Goal: Task Accomplishment & Management: Use online tool/utility

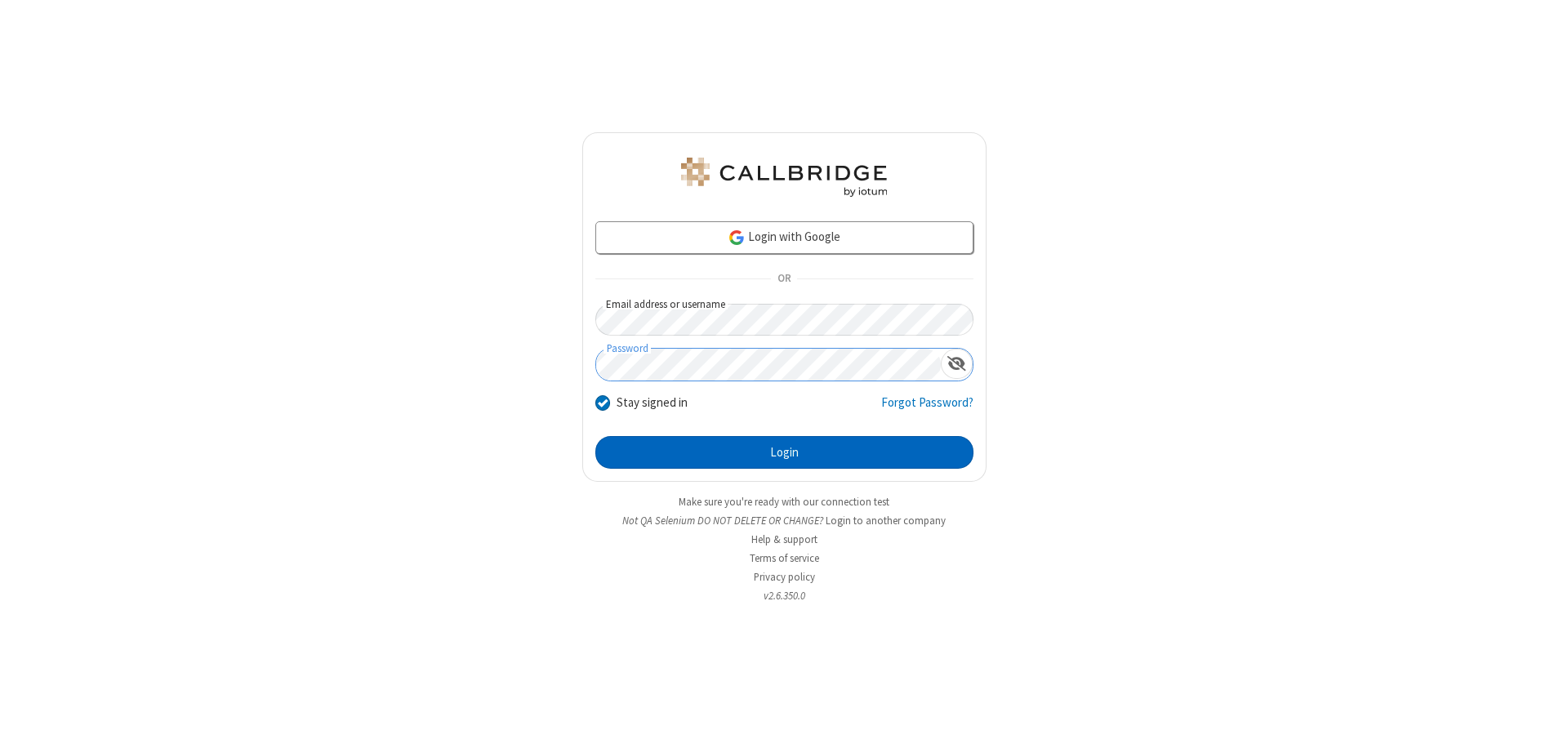
click at [784, 452] on button "Login" at bounding box center [784, 452] width 378 height 33
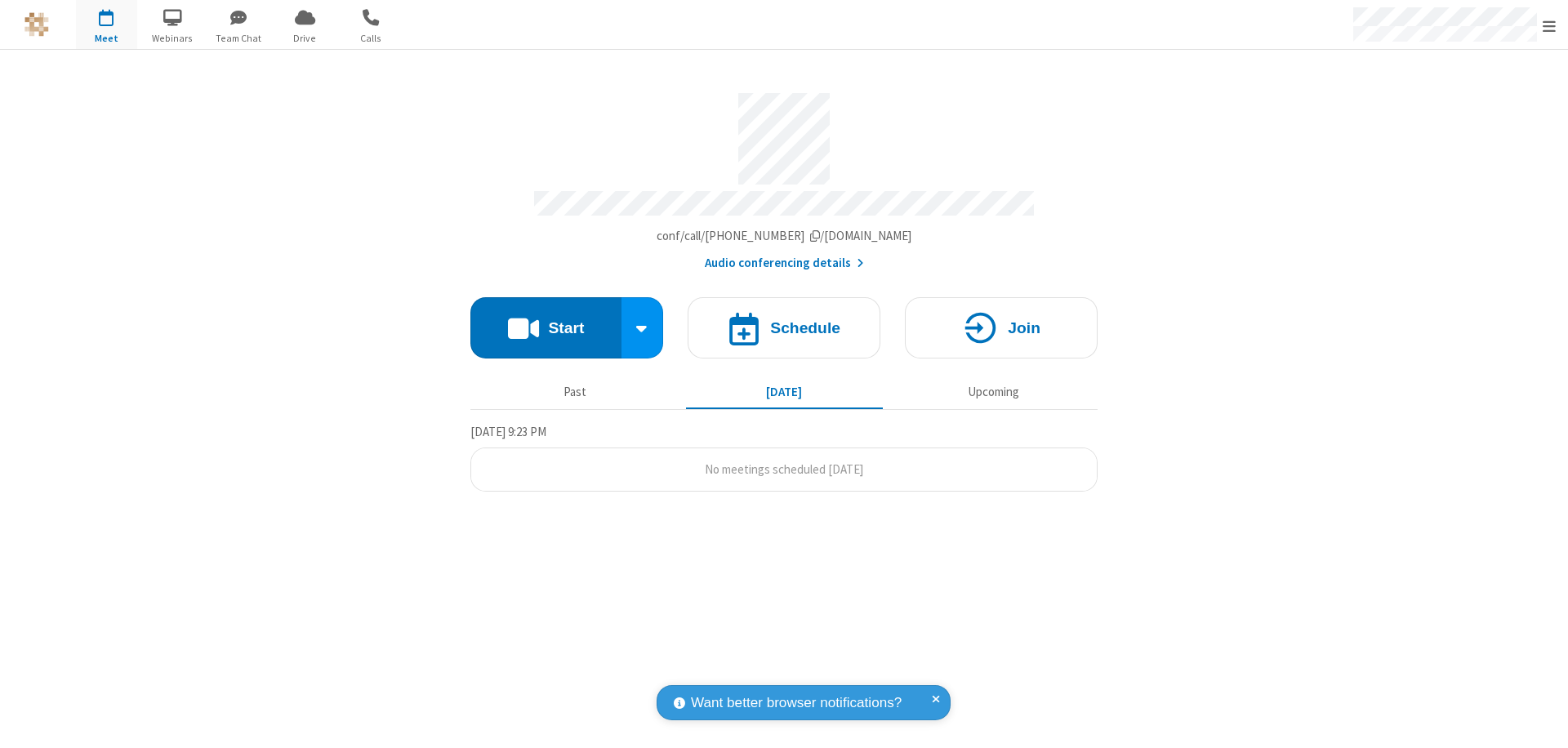
click at [545, 320] on button "Start" at bounding box center [545, 327] width 151 height 61
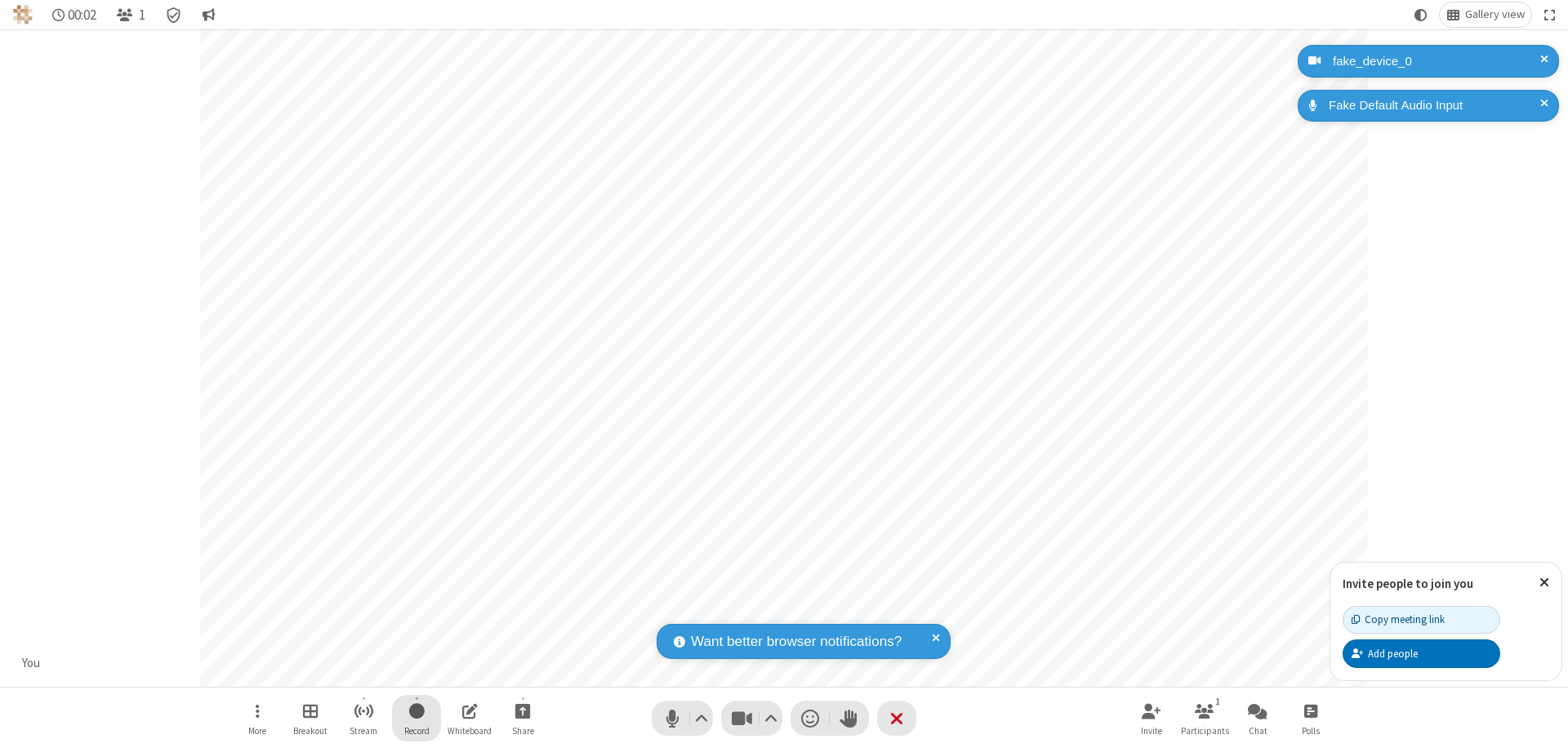
click at [416, 718] on span "Start recording" at bounding box center [416, 710] width 16 height 20
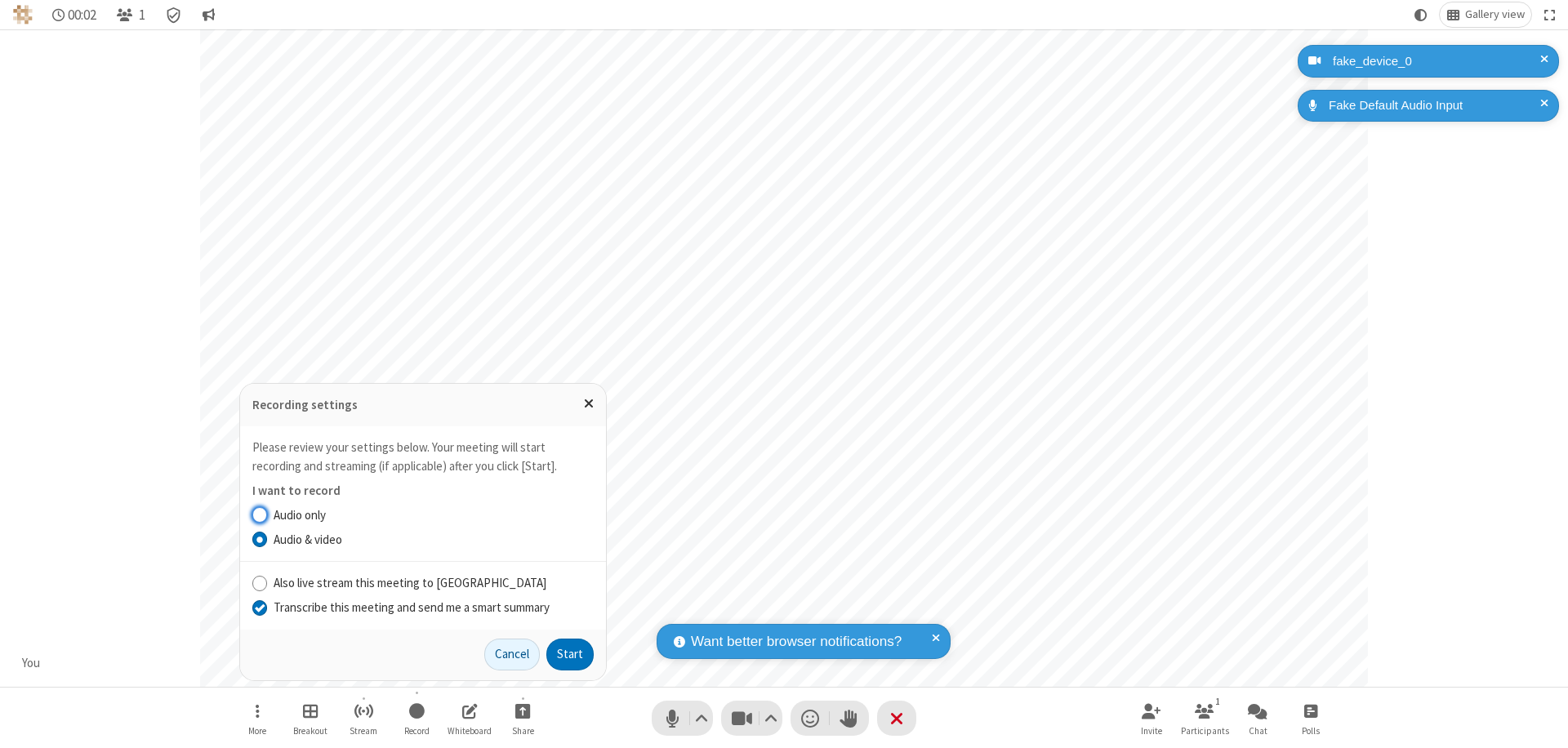
click at [259, 606] on input "Transcribe this meeting and send me a smart summary" at bounding box center [260, 607] width 16 height 18
click at [570, 654] on button "Start" at bounding box center [570, 655] width 48 height 33
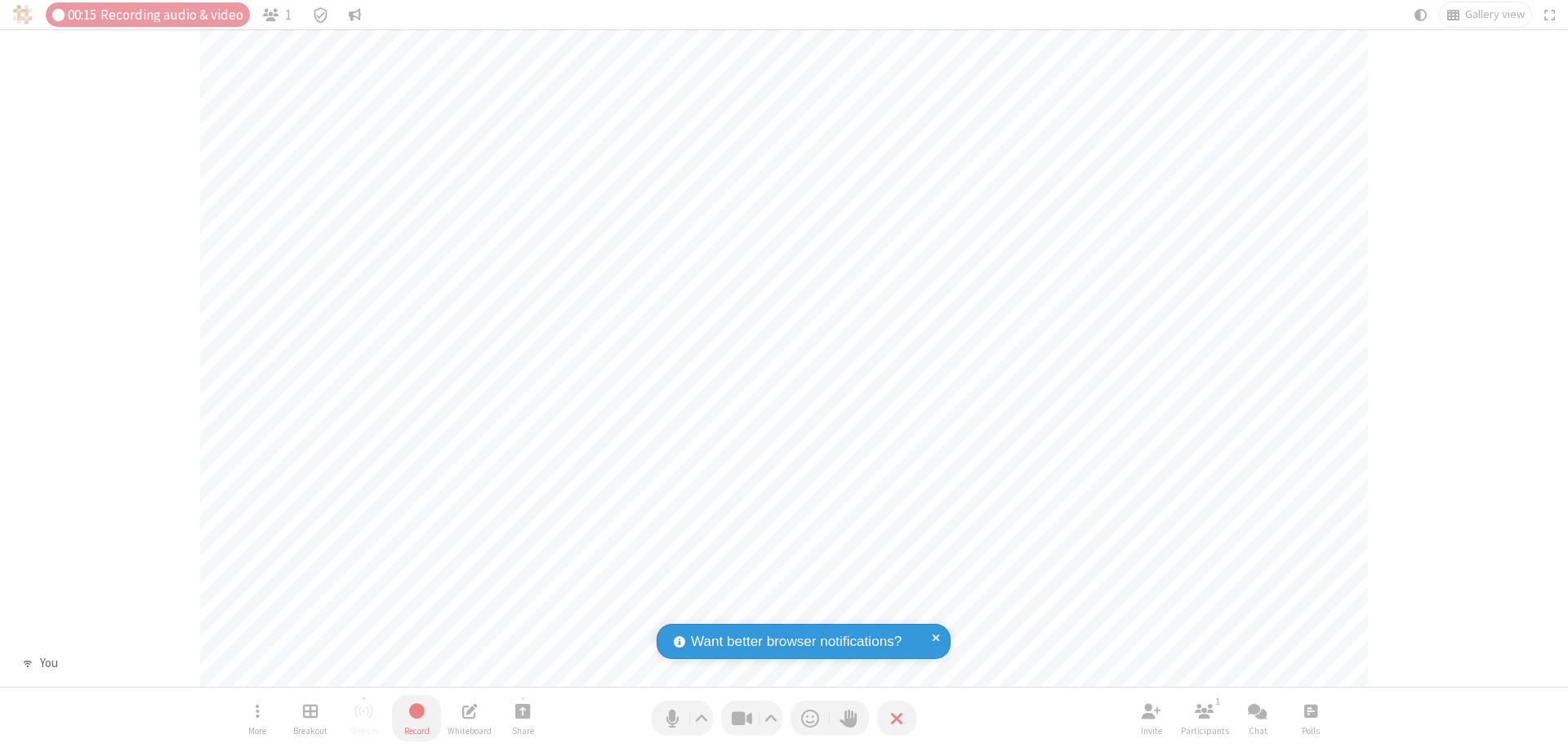
click at [416, 718] on span "Stop recording" at bounding box center [416, 710] width 19 height 20
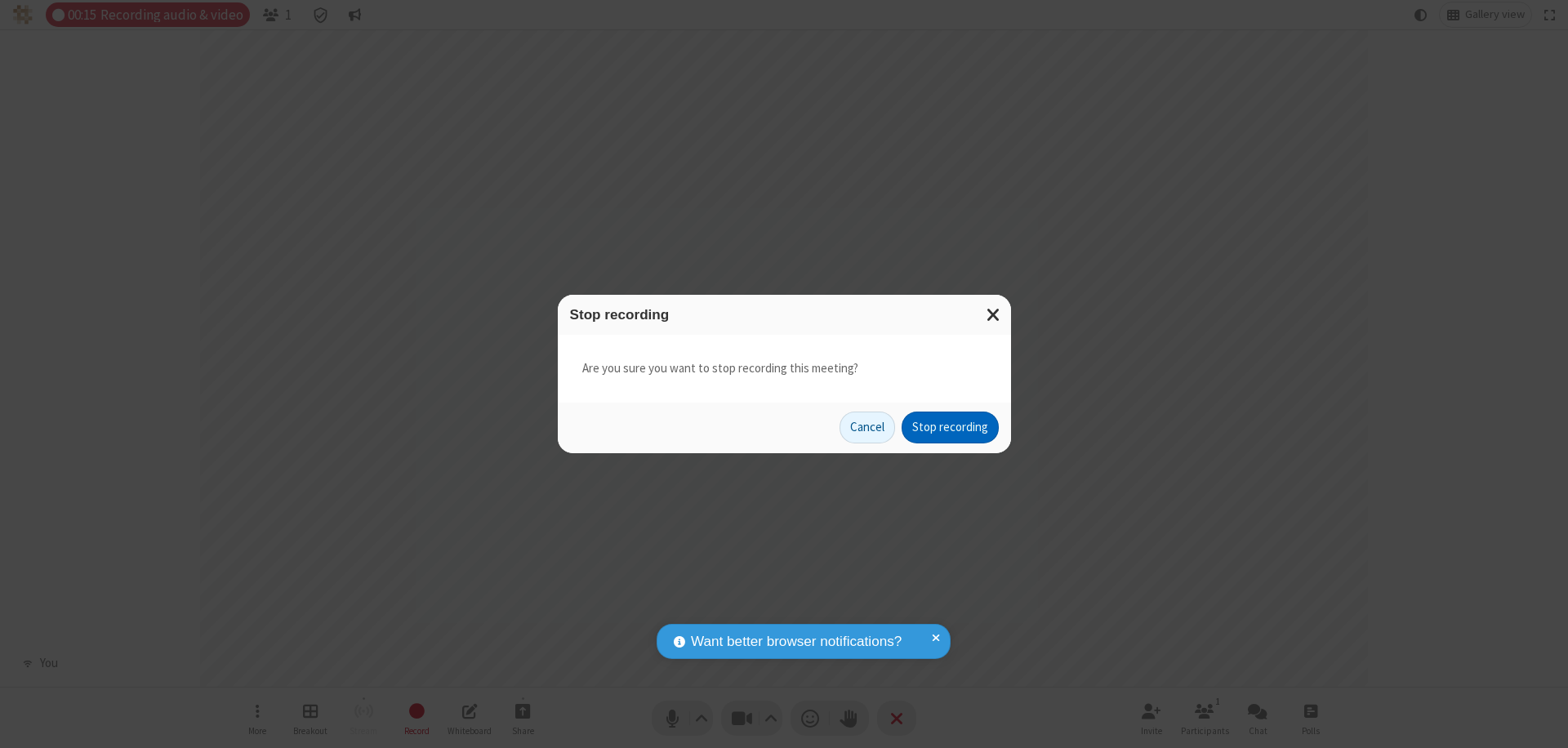
click at [950, 427] on button "Stop recording" at bounding box center [950, 427] width 98 height 33
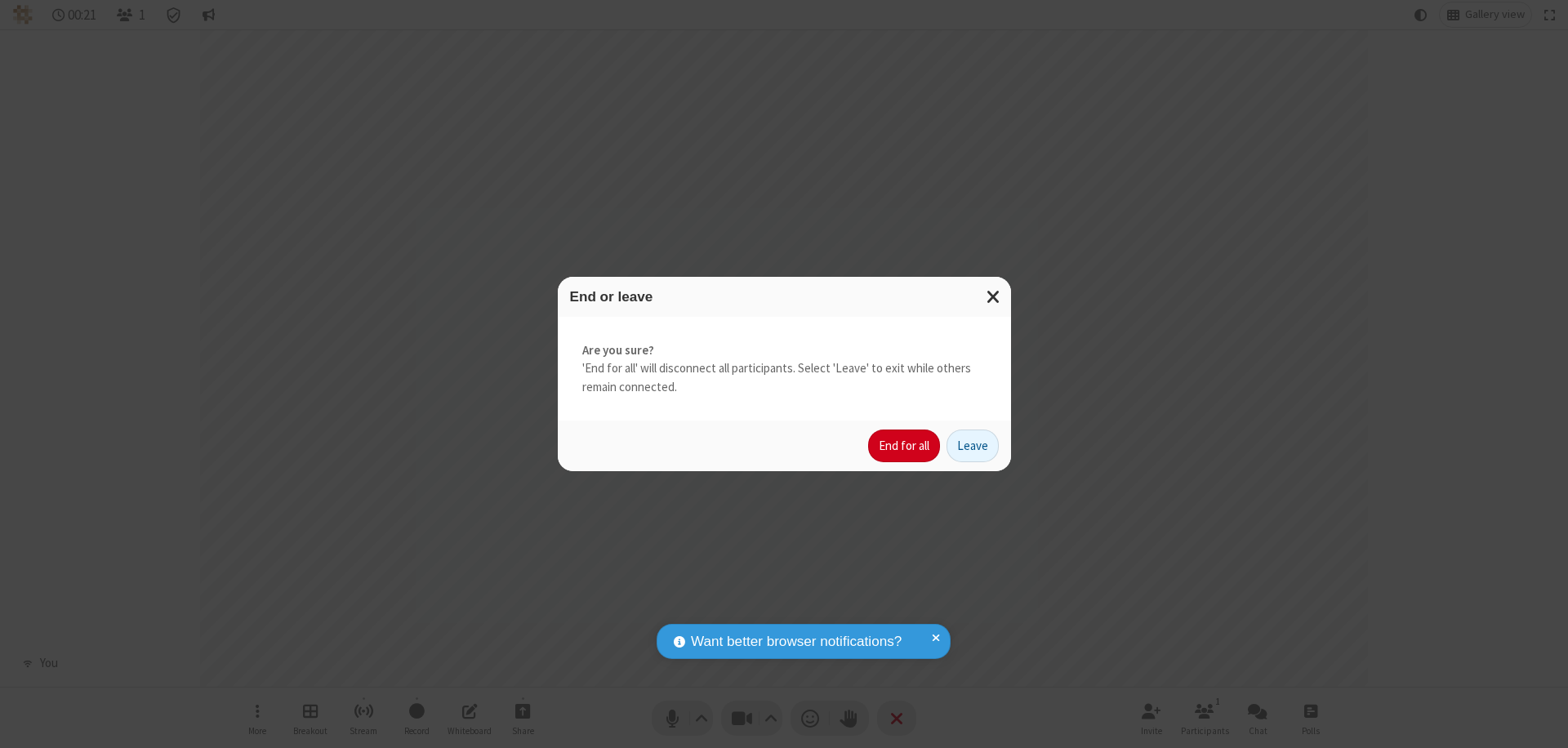
click at [905, 446] on button "End for all" at bounding box center [904, 445] width 72 height 33
